Goal: Use online tool/utility: Utilize a website feature to perform a specific function

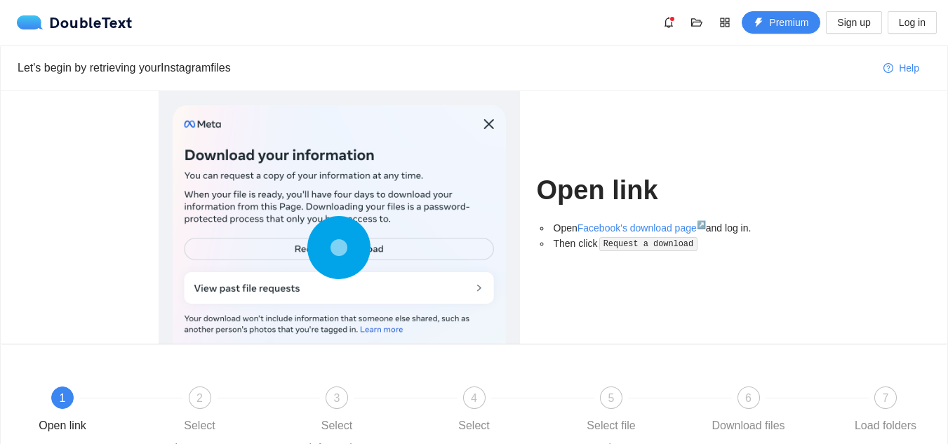
scroll to position [145, 0]
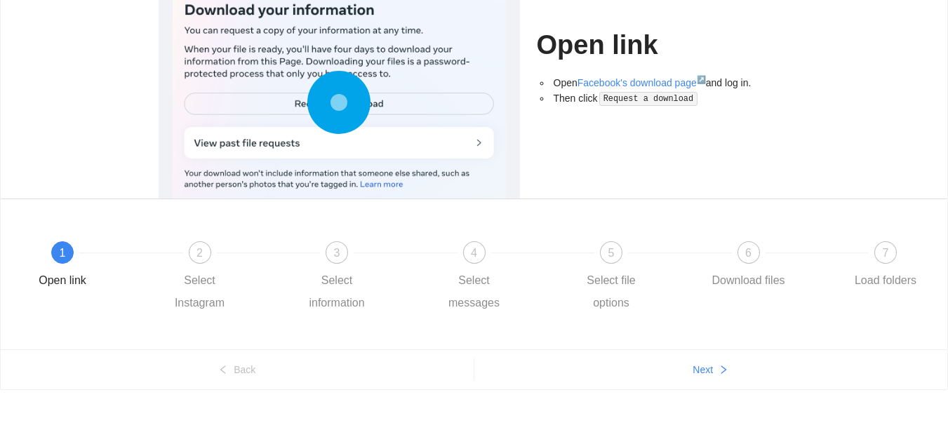
drag, startPoint x: 677, startPoint y: 357, endPoint x: 706, endPoint y: 388, distance: 42.7
click at [706, 388] on ul "Back Next" at bounding box center [474, 370] width 947 height 40
click at [704, 370] on span "Next" at bounding box center [703, 369] width 20 height 15
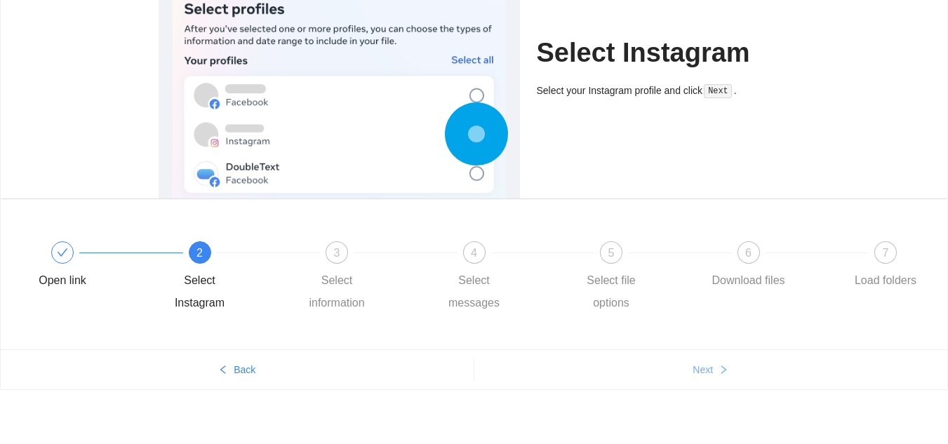
click at [704, 370] on span "Next" at bounding box center [703, 369] width 20 height 15
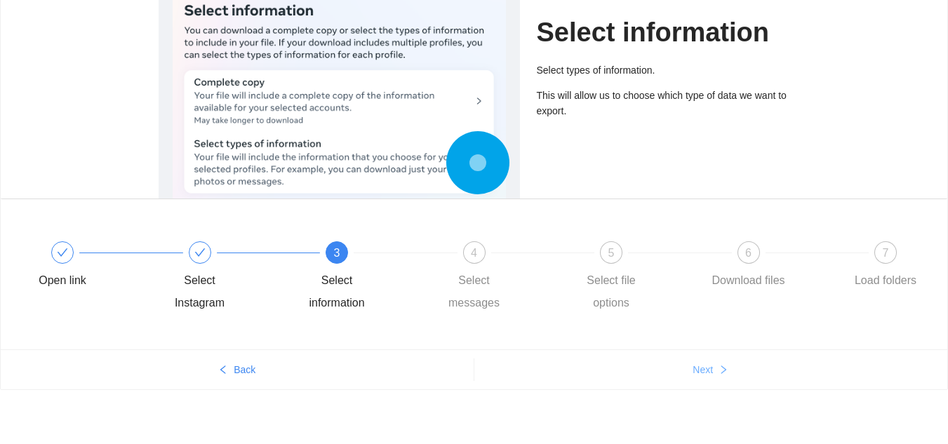
click at [704, 370] on span "Next" at bounding box center [703, 369] width 20 height 15
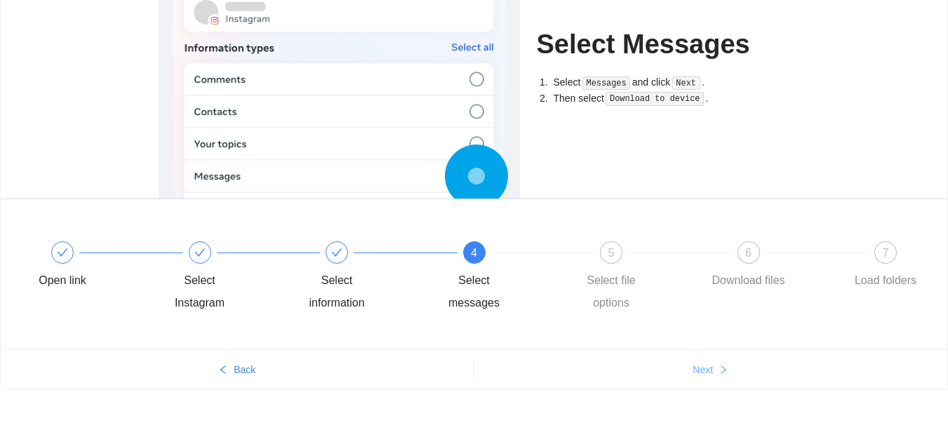
click at [704, 370] on span "Next" at bounding box center [703, 369] width 20 height 15
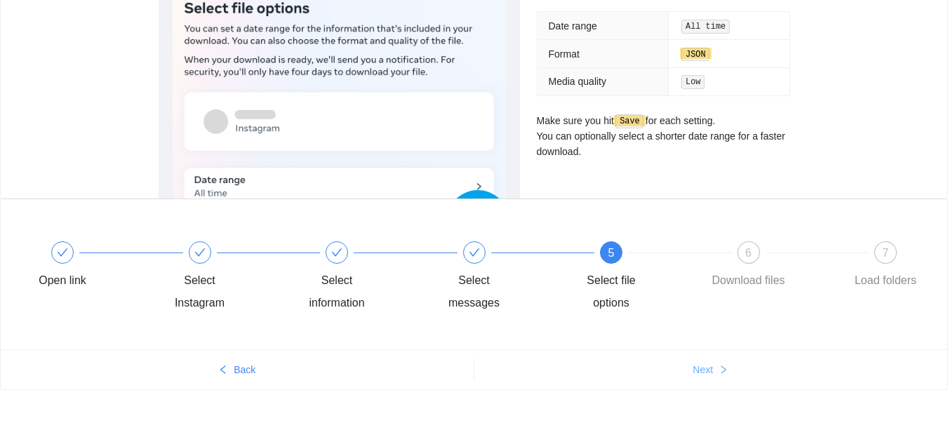
click at [704, 370] on span "Next" at bounding box center [703, 369] width 20 height 15
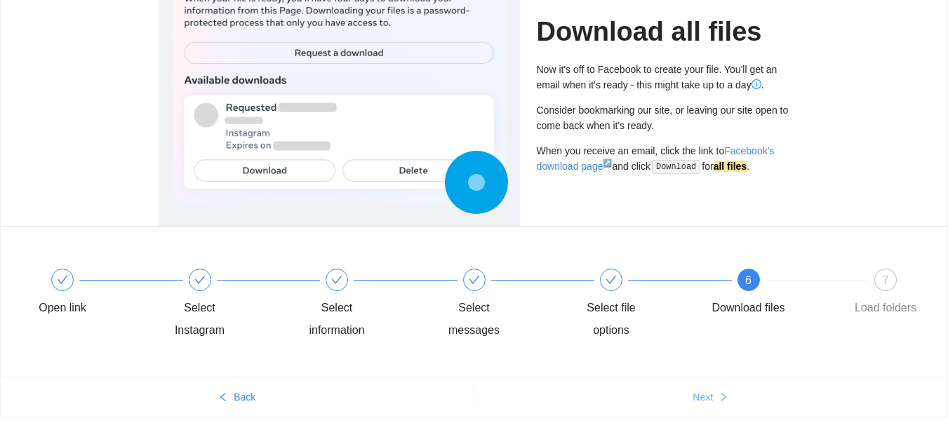
scroll to position [128, 0]
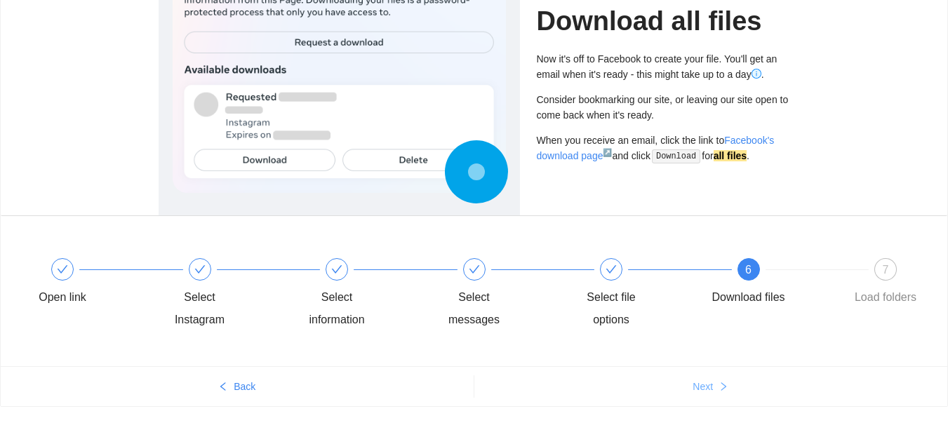
click at [739, 388] on button "Next" at bounding box center [711, 387] width 474 height 22
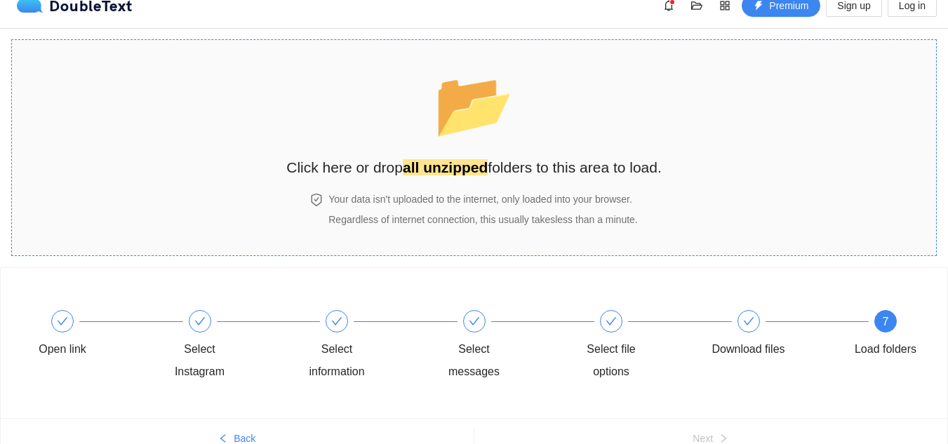
scroll to position [0, 0]
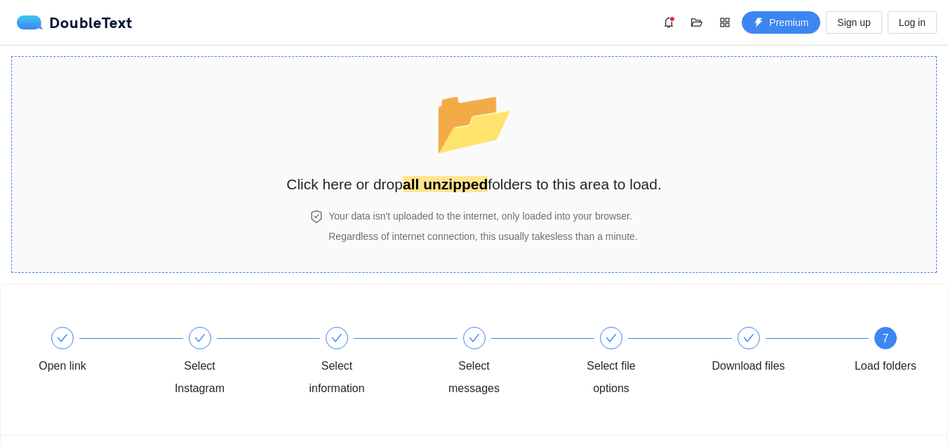
click at [457, 168] on div "📂 Click here or drop all unzipped folders to this area to load." at bounding box center [474, 133] width 376 height 125
